Goal: Find specific page/section: Find specific page/section

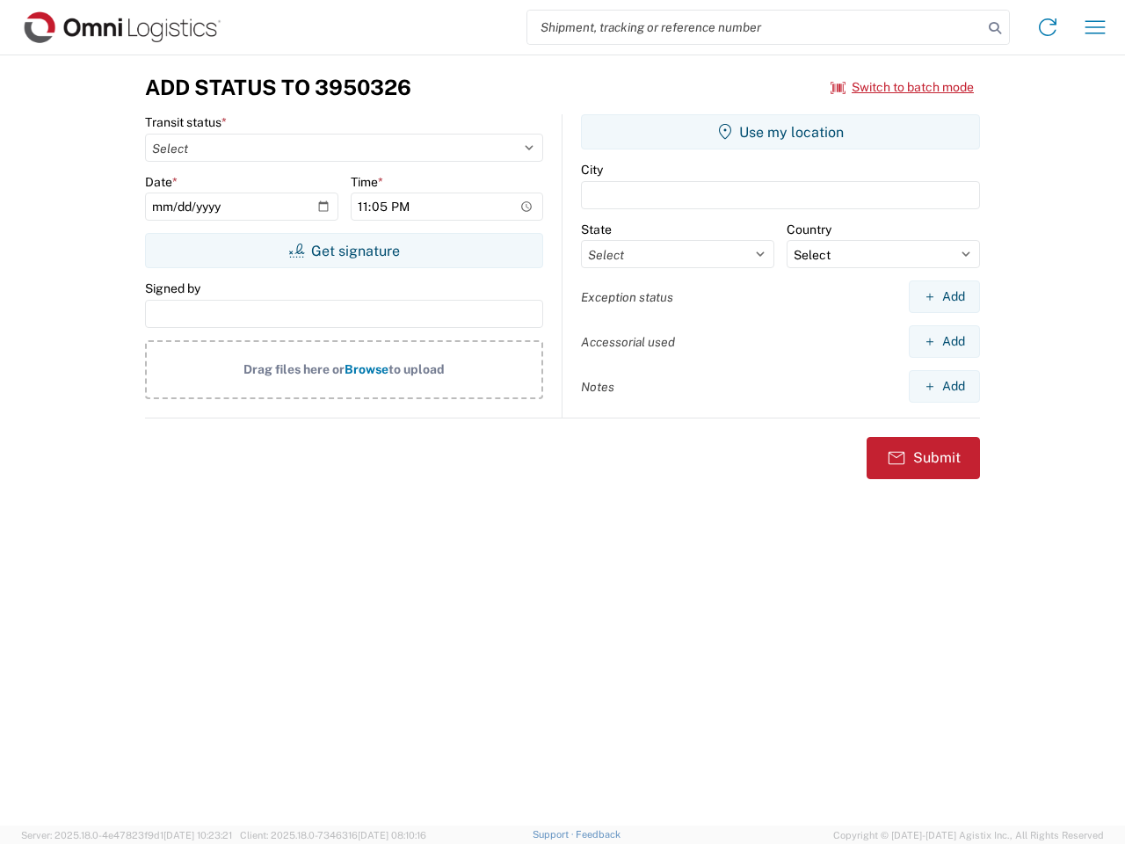
click at [755, 27] on input "search" at bounding box center [754, 27] width 455 height 33
click at [995, 28] on icon at bounding box center [995, 28] width 25 height 25
click at [1048, 27] on icon at bounding box center [1048, 27] width 28 height 28
click at [1095, 27] on icon "button" at bounding box center [1095, 26] width 20 height 13
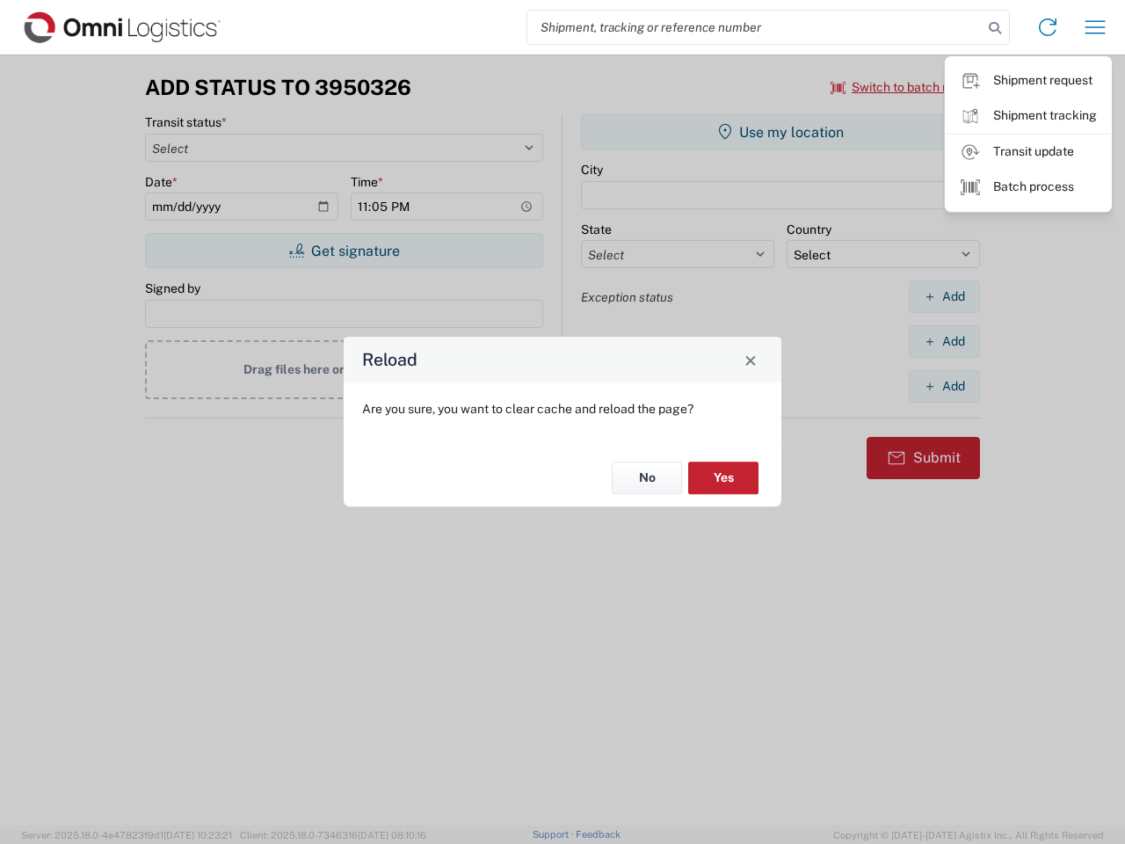
click at [903, 87] on div "Reload Are you sure, you want to clear cache and reload the page? No Yes" at bounding box center [562, 422] width 1125 height 844
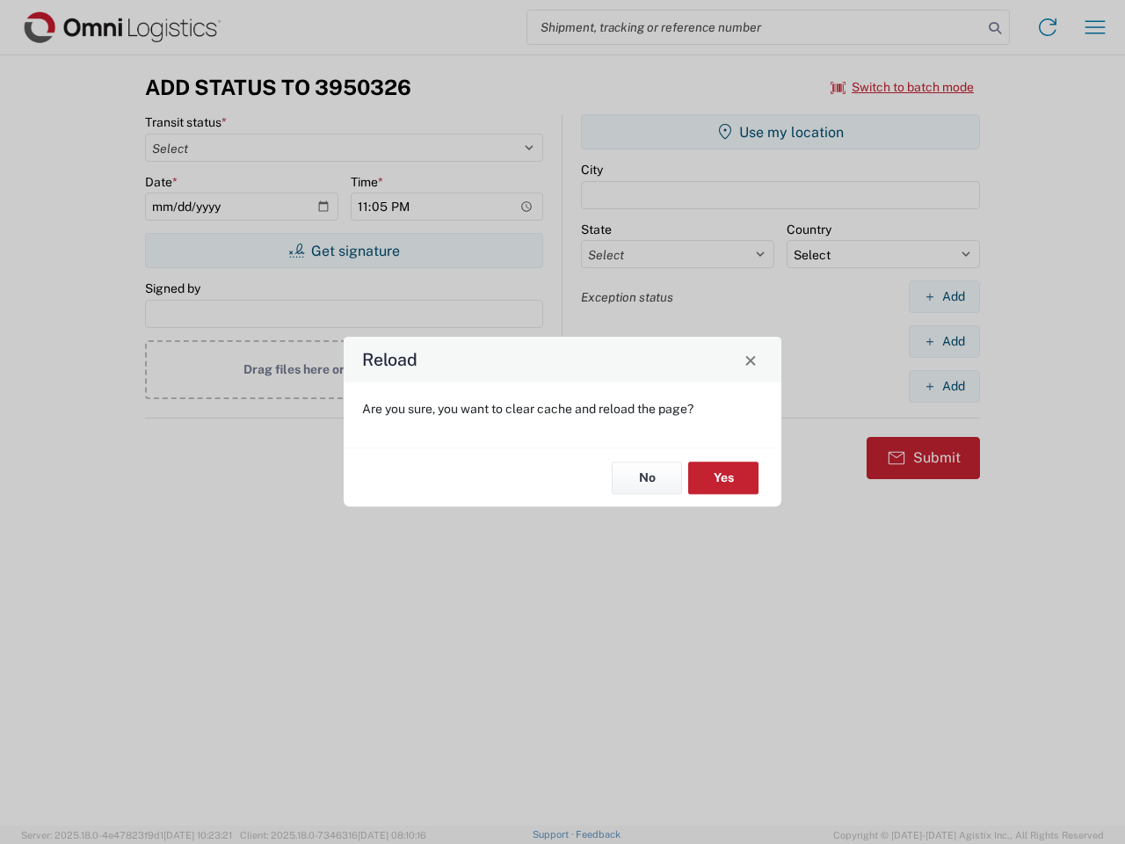
click at [344, 250] on div "Reload Are you sure, you want to clear cache and reload the page? No Yes" at bounding box center [562, 422] width 1125 height 844
click at [780, 132] on div "Reload Are you sure, you want to clear cache and reload the page? No Yes" at bounding box center [562, 422] width 1125 height 844
click at [944, 296] on div "Reload Are you sure, you want to clear cache and reload the page? No Yes" at bounding box center [562, 422] width 1125 height 844
click at [944, 341] on div "Reload Are you sure, you want to clear cache and reload the page? No Yes" at bounding box center [562, 422] width 1125 height 844
click at [944, 386] on div "Reload Are you sure, you want to clear cache and reload the page? No Yes" at bounding box center [562, 422] width 1125 height 844
